Goal: Transaction & Acquisition: Purchase product/service

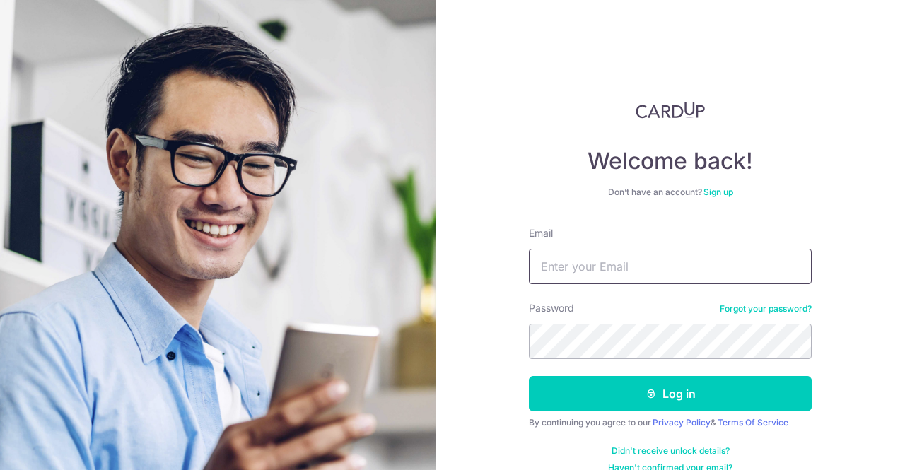
click at [595, 251] on input "Email" at bounding box center [670, 266] width 283 height 35
type input "[EMAIL_ADDRESS][DOMAIN_NAME]"
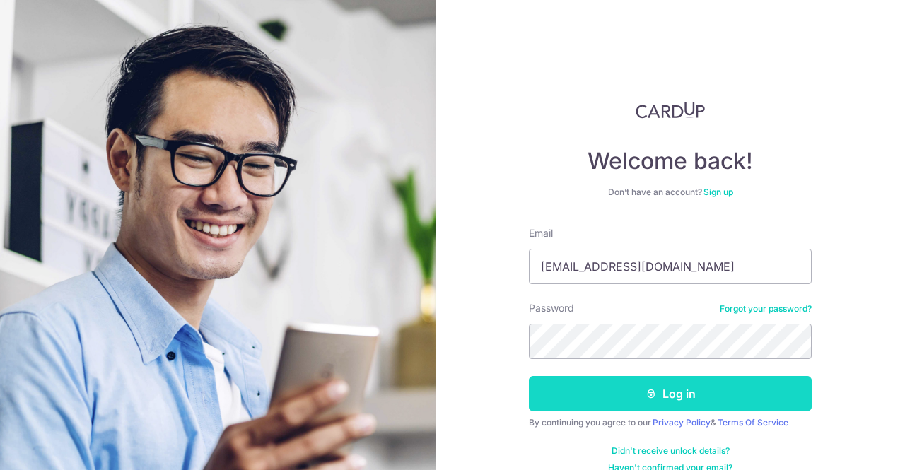
click at [588, 392] on button "Log in" at bounding box center [670, 393] width 283 height 35
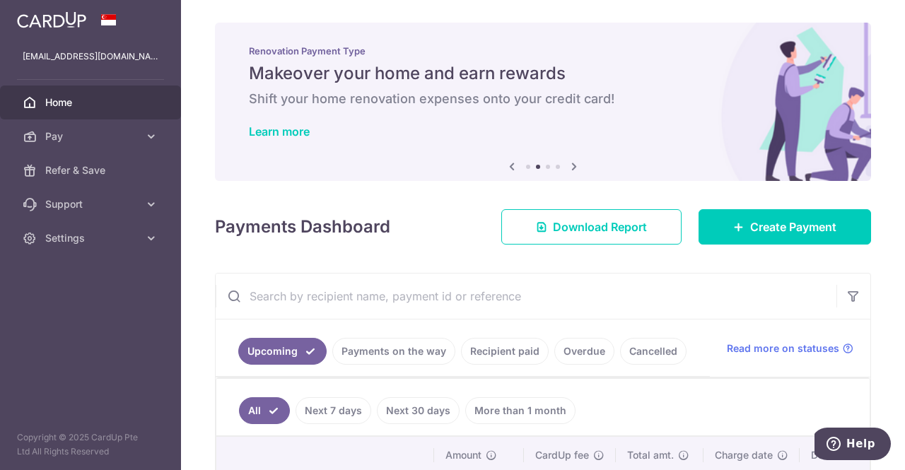
click at [567, 162] on icon at bounding box center [574, 167] width 17 height 18
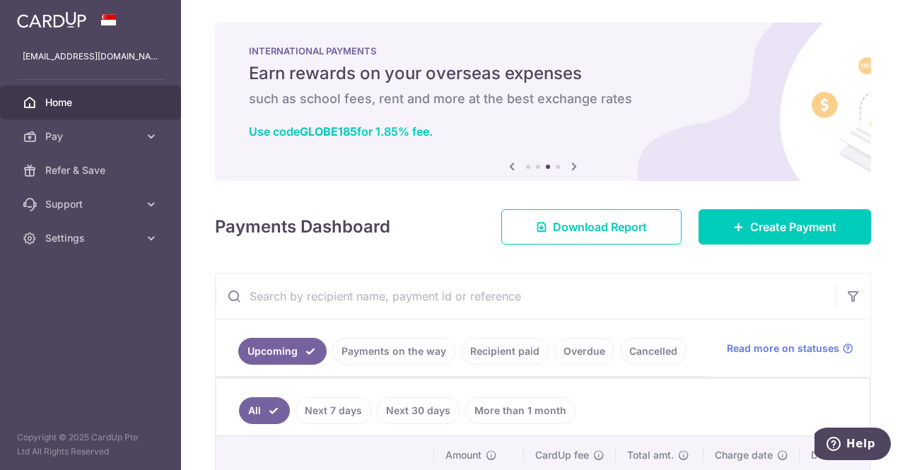
click at [567, 162] on icon at bounding box center [574, 167] width 17 height 18
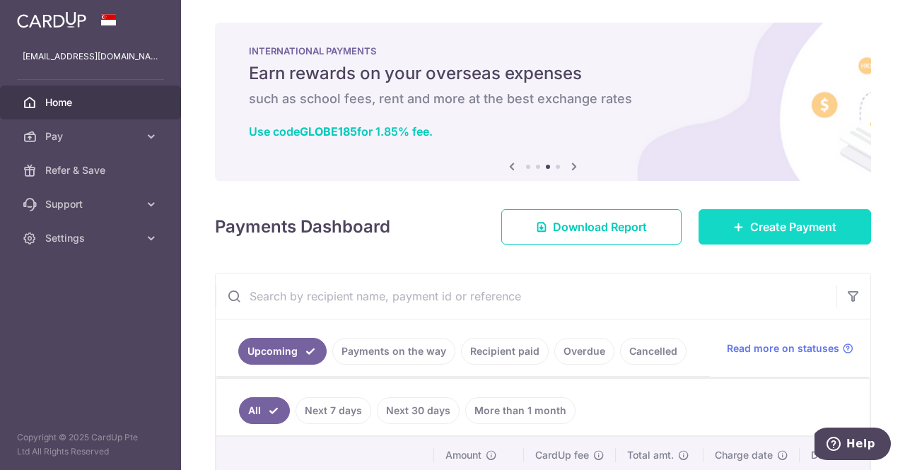
click at [717, 222] on link "Create Payment" at bounding box center [785, 226] width 173 height 35
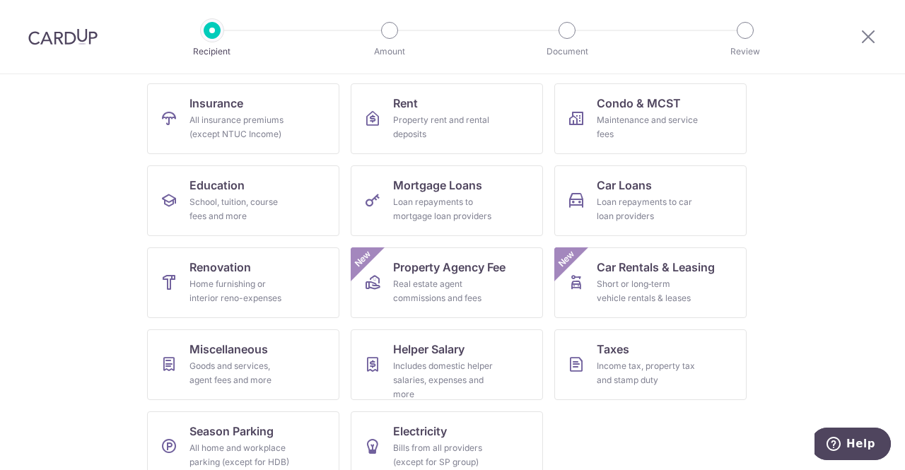
scroll to position [161, 0]
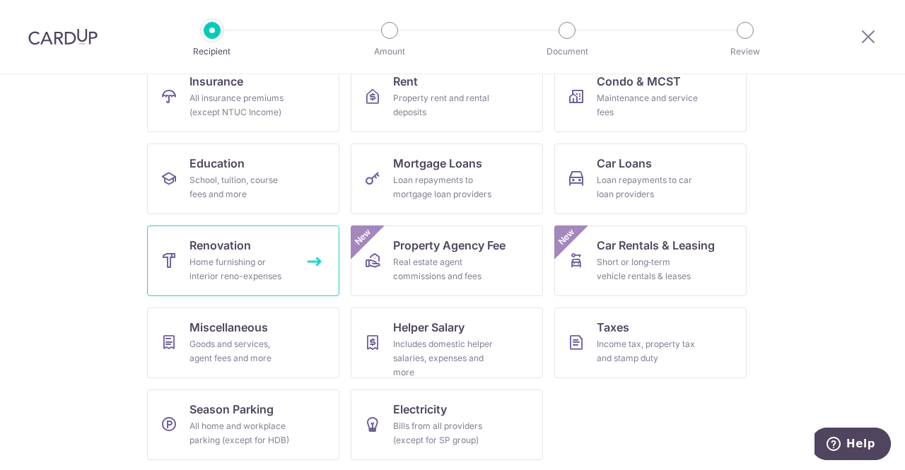
click at [208, 255] on div "Home furnishing or interior reno-expenses" at bounding box center [240, 269] width 102 height 28
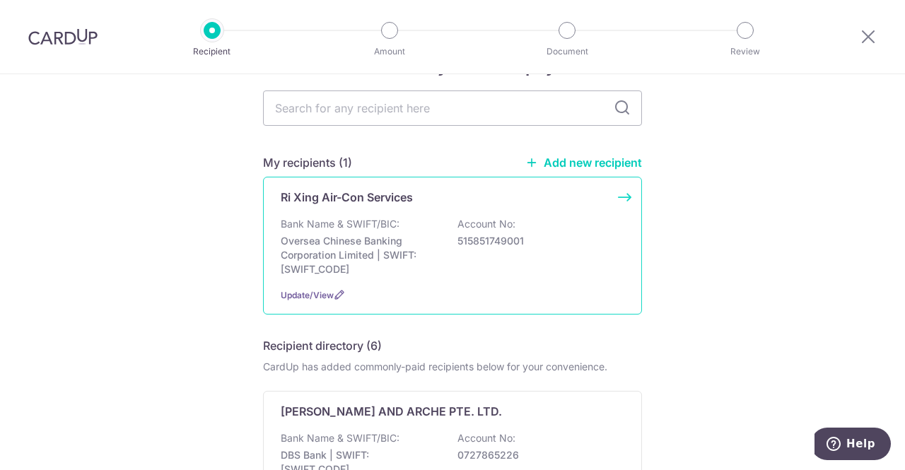
scroll to position [49, 0]
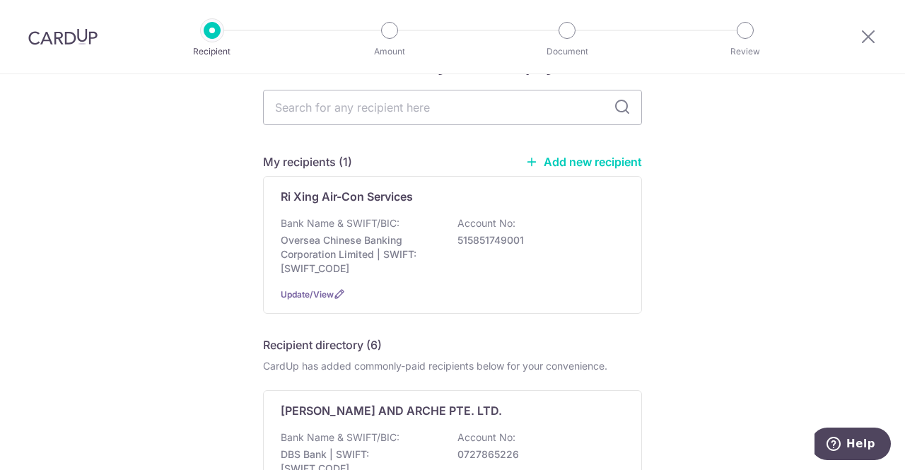
click at [558, 163] on link "Add new recipient" at bounding box center [583, 162] width 117 height 14
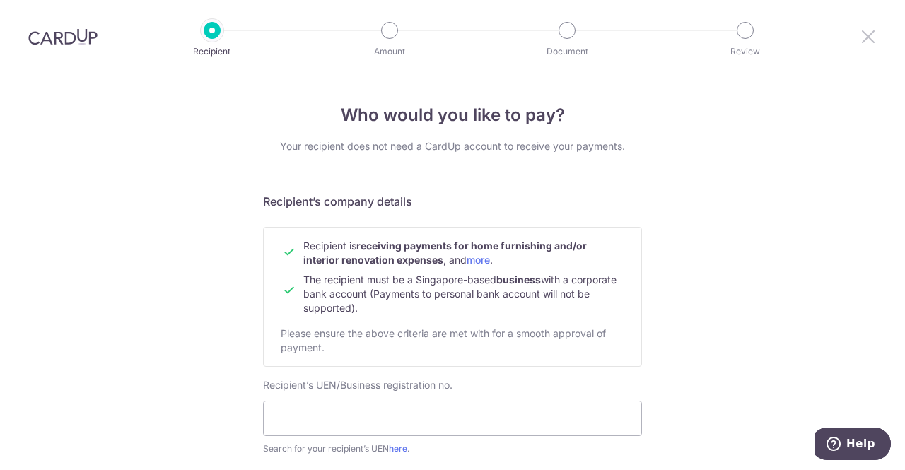
click at [865, 36] on icon at bounding box center [868, 37] width 17 height 18
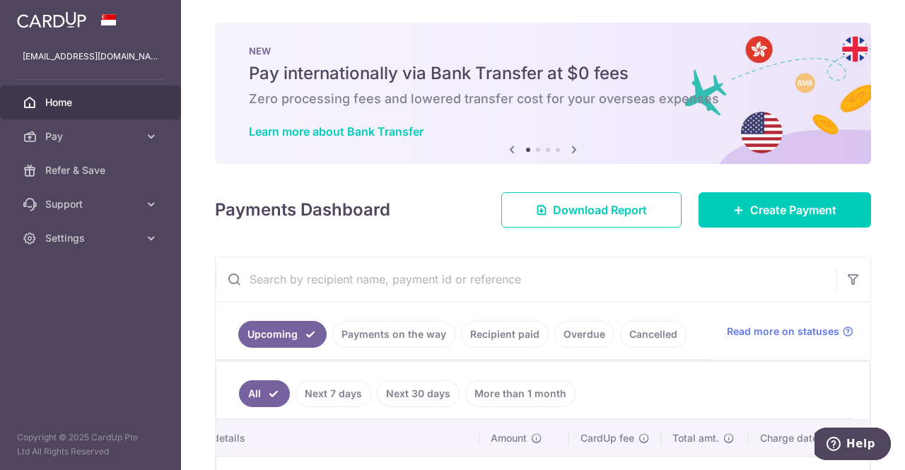
click at [575, 152] on icon at bounding box center [574, 150] width 17 height 18
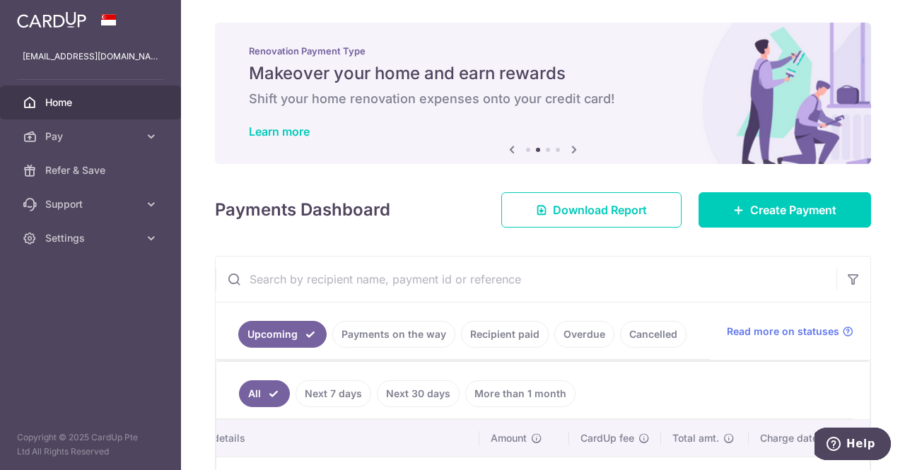
click at [575, 152] on icon at bounding box center [574, 150] width 17 height 18
